Goal: Check status: Check status

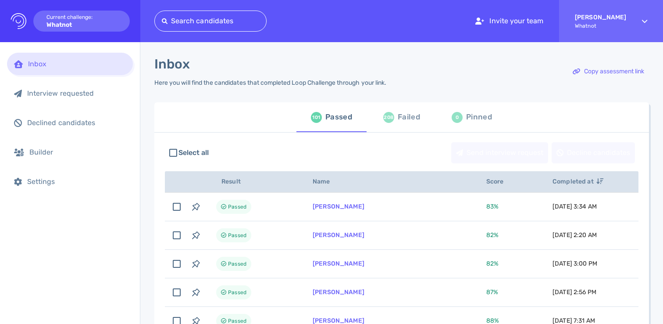
click at [408, 122] on div "Failed" at bounding box center [409, 117] width 22 height 13
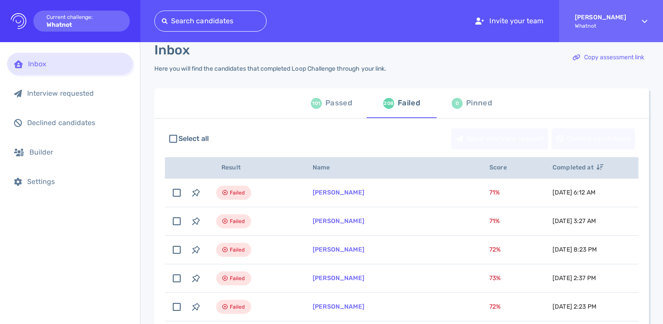
scroll to position [25, 0]
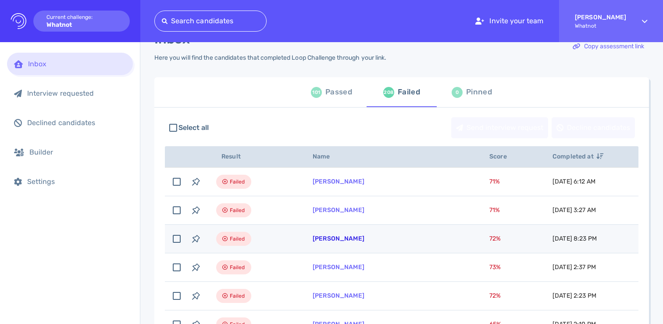
click at [326, 239] on link "[PERSON_NAME]" at bounding box center [339, 238] width 52 height 7
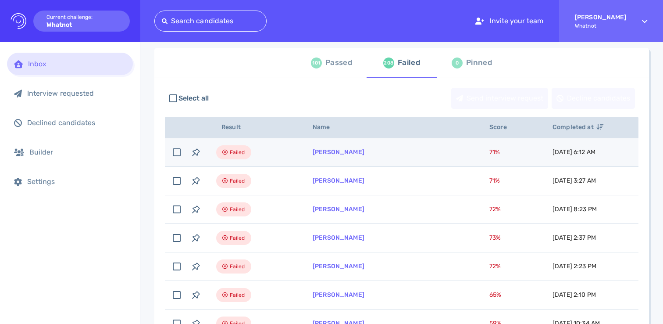
scroll to position [67, 0]
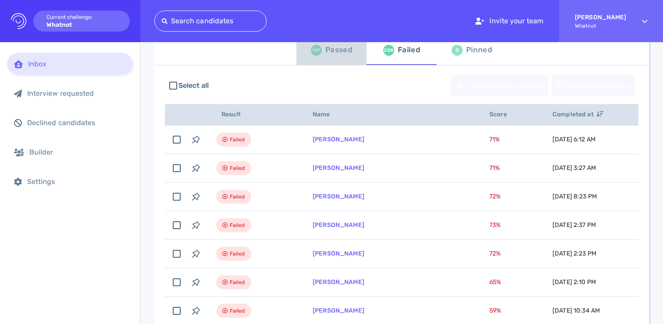
click at [340, 51] on div "Passed" at bounding box center [338, 49] width 27 height 13
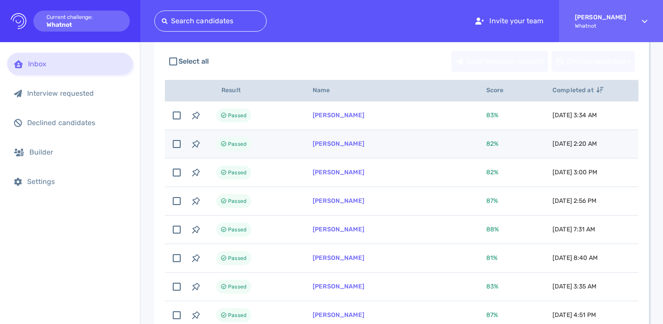
scroll to position [77, 0]
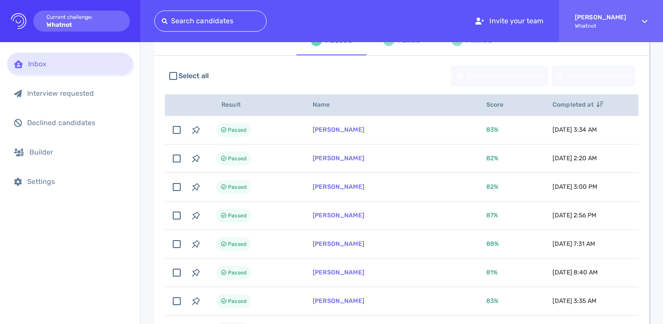
click at [389, 47] on div "208 Failed" at bounding box center [401, 40] width 37 height 25
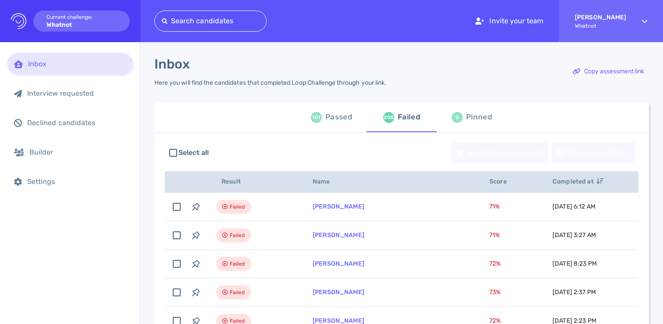
click at [337, 122] on div "Passed" at bounding box center [338, 117] width 27 height 13
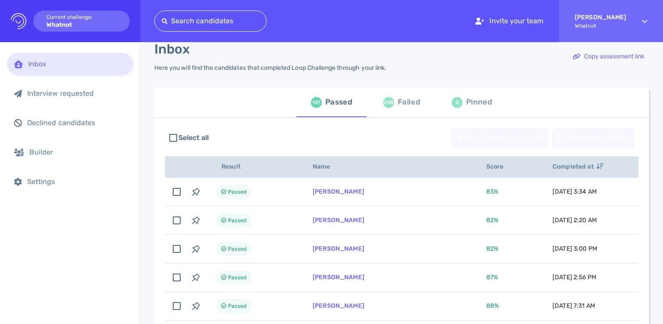
scroll to position [32, 0]
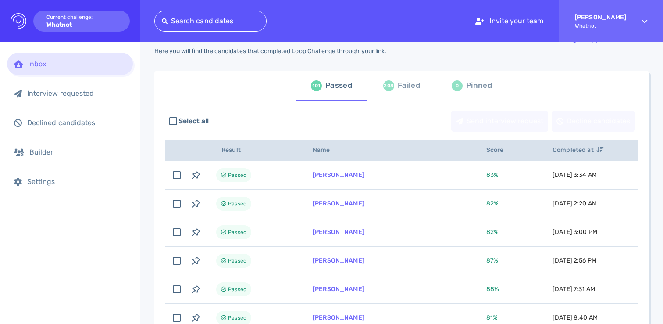
click at [410, 91] on div "Failed" at bounding box center [409, 85] width 22 height 13
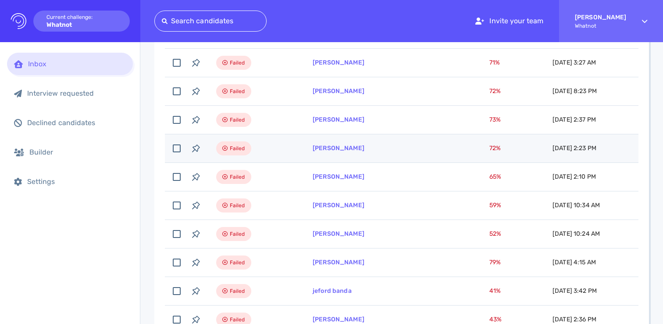
scroll to position [145, 0]
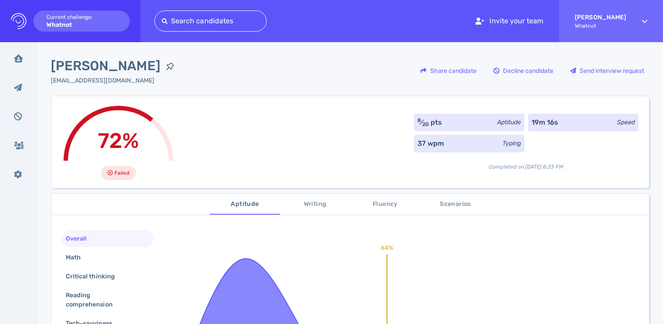
click at [309, 132] on div "72% Failed 8 ⁄ 20 pts Aptitude 19m 16s Speed 37 wpm Typing Completed on [DATE] …" at bounding box center [350, 142] width 598 height 92
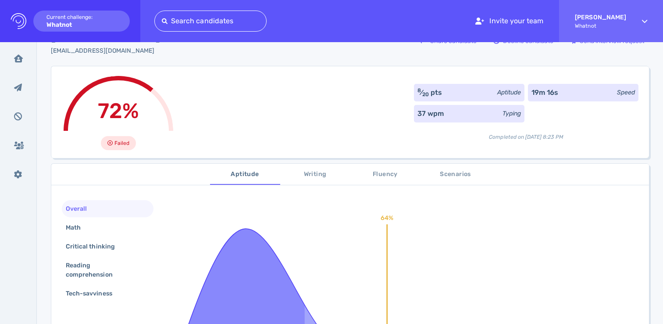
scroll to position [48, 0]
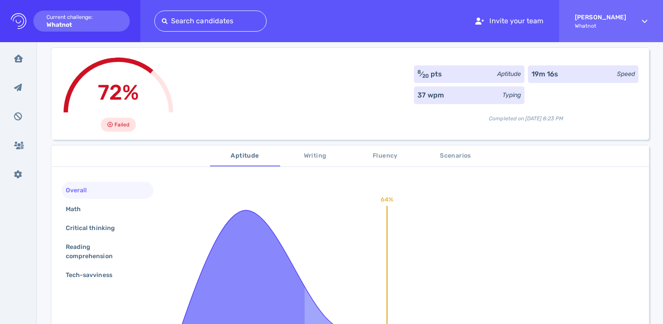
click at [444, 150] on button "Scenarios" at bounding box center [456, 155] width 70 height 21
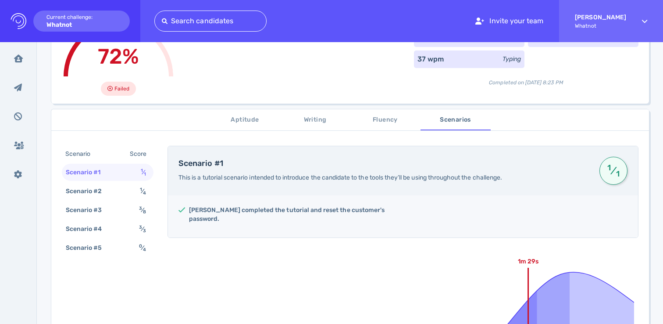
scroll to position [86, 0]
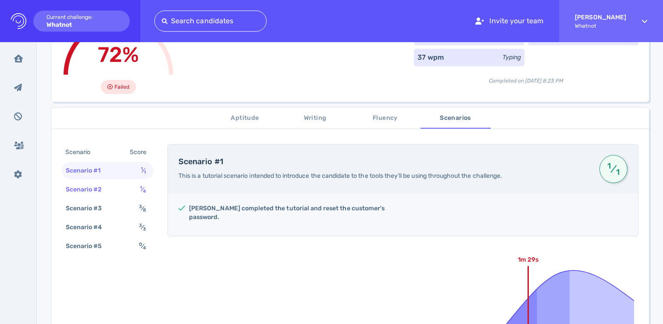
click at [127, 188] on div "Scenario #2 1 ⁄ 4" at bounding box center [108, 189] width 92 height 17
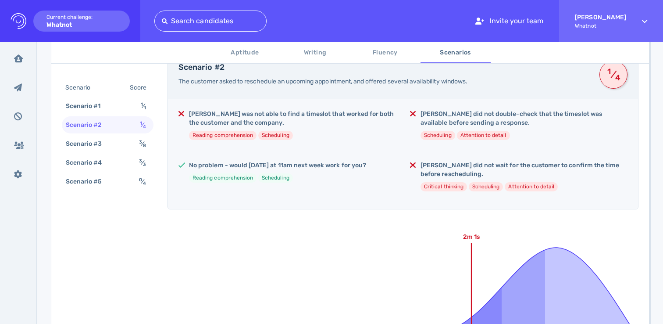
scroll to position [182, 0]
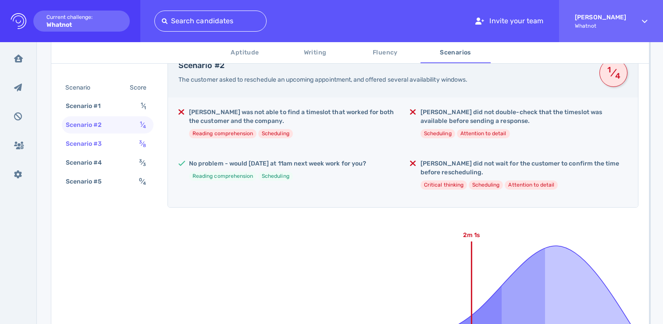
click at [114, 136] on div "Scenario #3 3 ⁄ 8" at bounding box center [108, 143] width 92 height 17
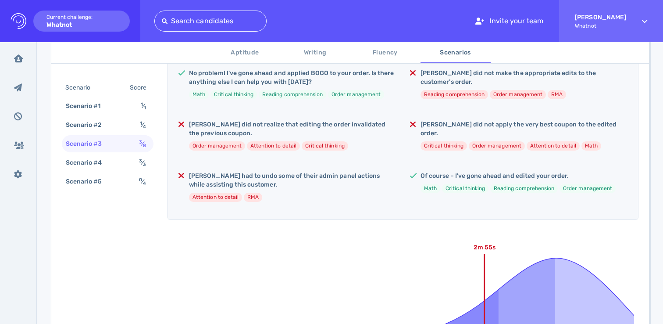
scroll to position [261, 0]
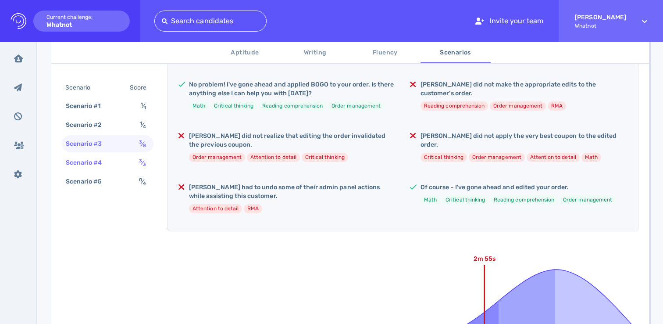
click at [135, 165] on div "Scenario #4 3 ⁄ 3" at bounding box center [108, 162] width 92 height 17
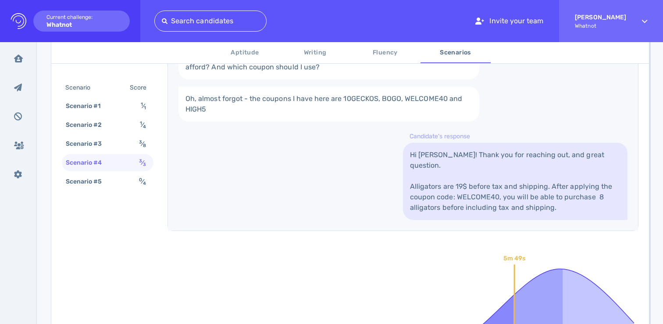
scroll to position [449, 0]
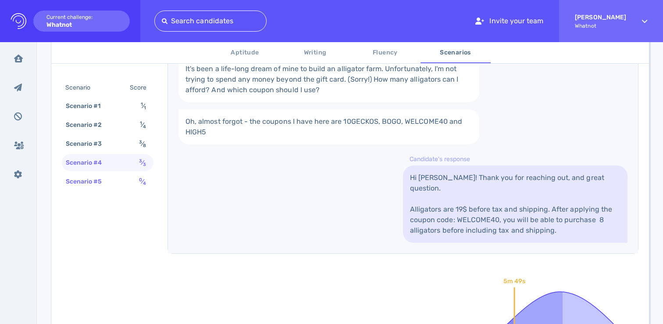
click at [124, 182] on div "Scenario #5 0 ⁄ 4" at bounding box center [108, 181] width 92 height 17
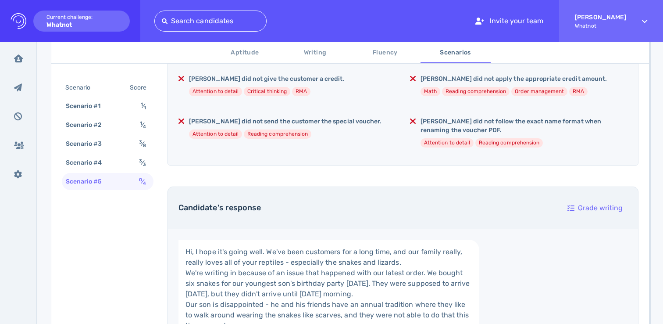
scroll to position [129, 0]
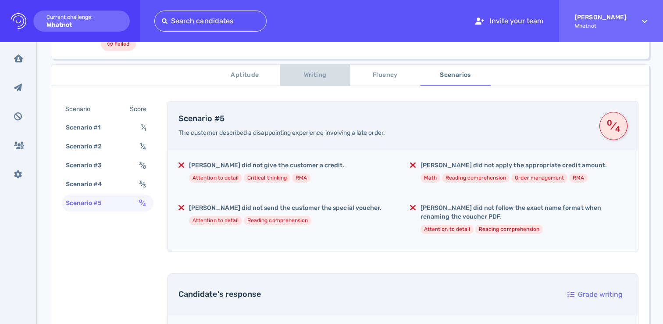
click at [318, 78] on span "Writing" at bounding box center [316, 75] width 60 height 11
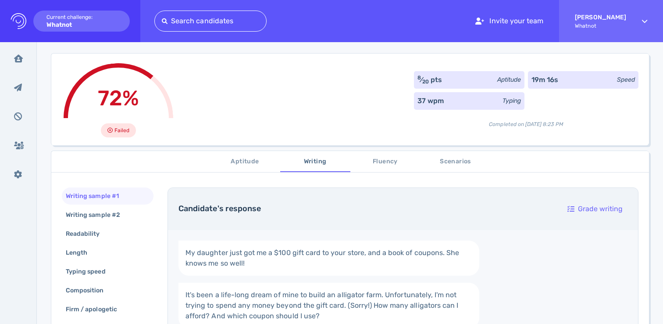
scroll to position [28, 0]
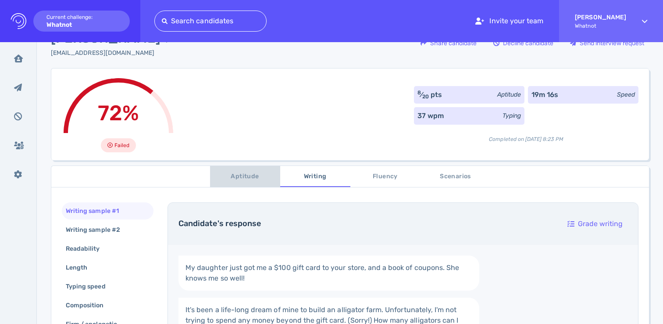
click at [236, 176] on span "Aptitude" at bounding box center [245, 176] width 60 height 11
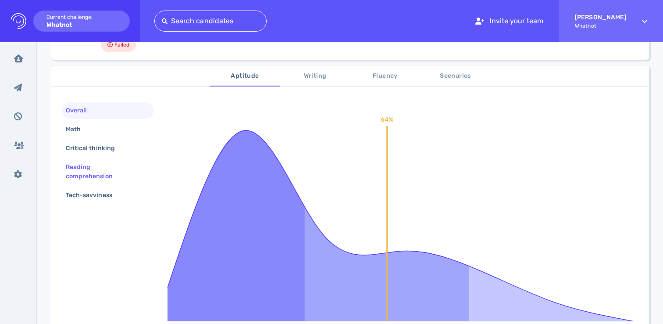
scroll to position [147, 0]
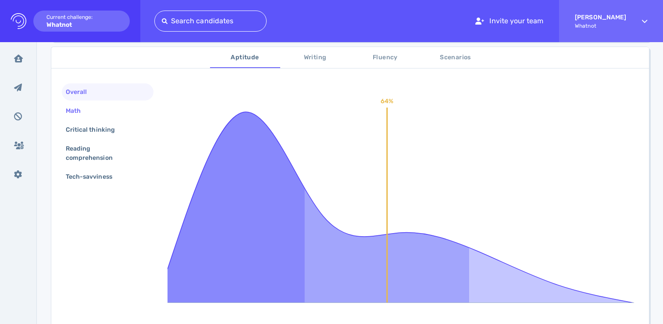
click at [89, 114] on div "Math" at bounding box center [77, 110] width 27 height 13
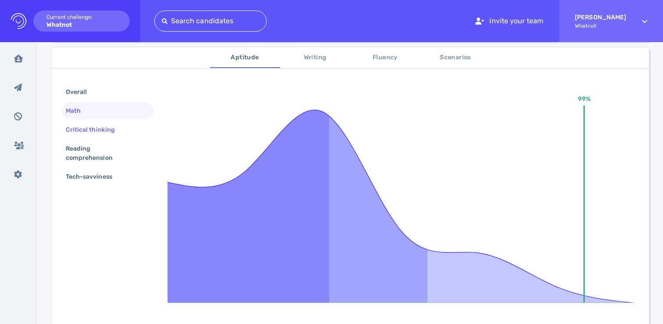
click at [89, 127] on div "Critical thinking" at bounding box center [94, 129] width 61 height 13
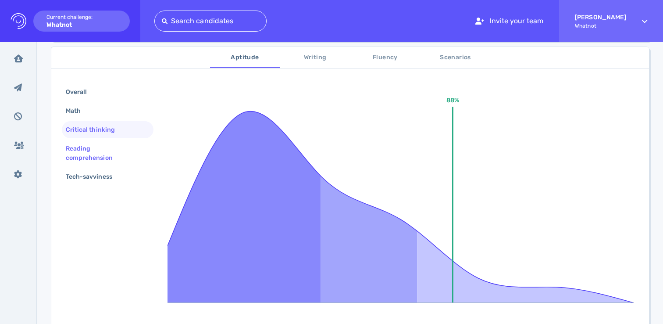
click at [81, 146] on div "Reading comprehension" at bounding box center [104, 153] width 80 height 22
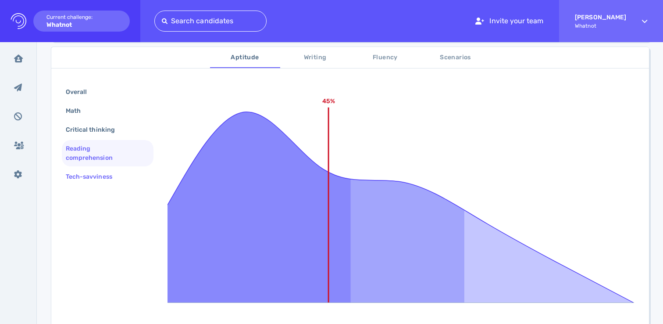
click at [75, 177] on div "Tech-savviness" at bounding box center [93, 176] width 59 height 13
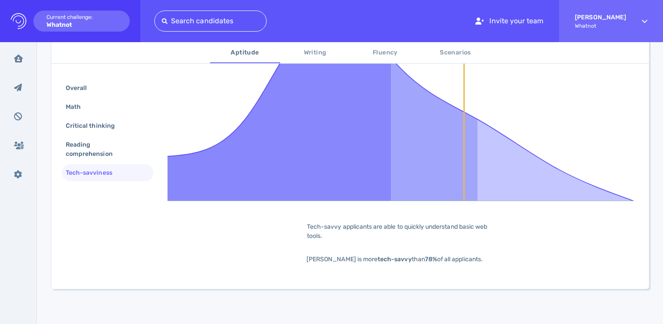
scroll to position [0, 0]
